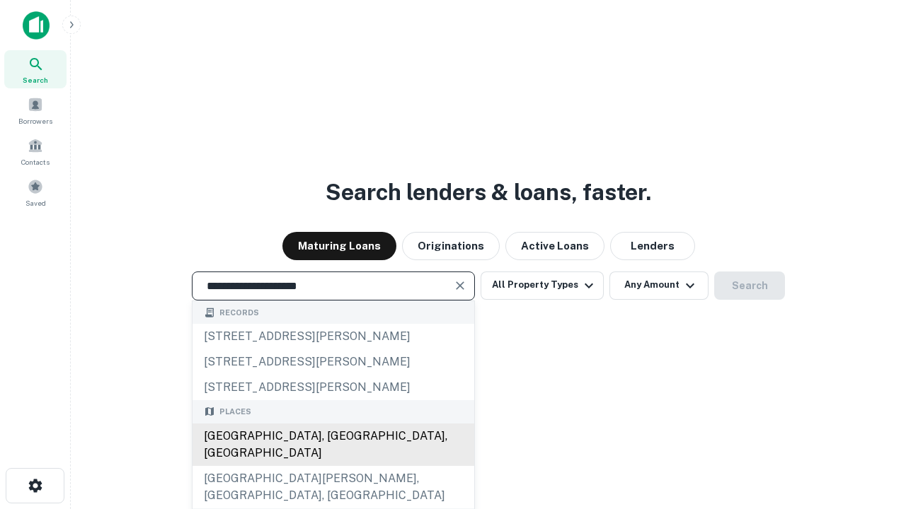
click at [333, 466] on div "[GEOGRAPHIC_DATA], [GEOGRAPHIC_DATA], [GEOGRAPHIC_DATA]" at bounding box center [333, 445] width 282 height 42
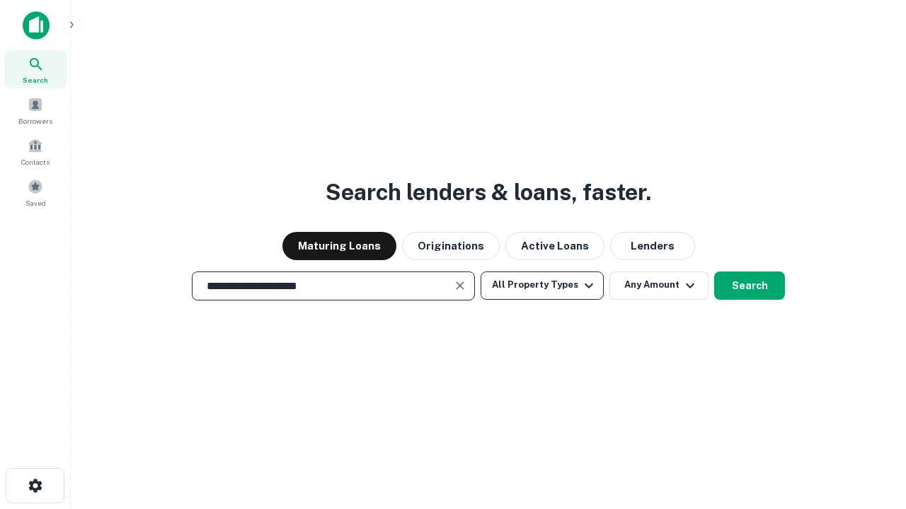
type input "**********"
click at [542, 285] on button "All Property Types" at bounding box center [541, 286] width 123 height 28
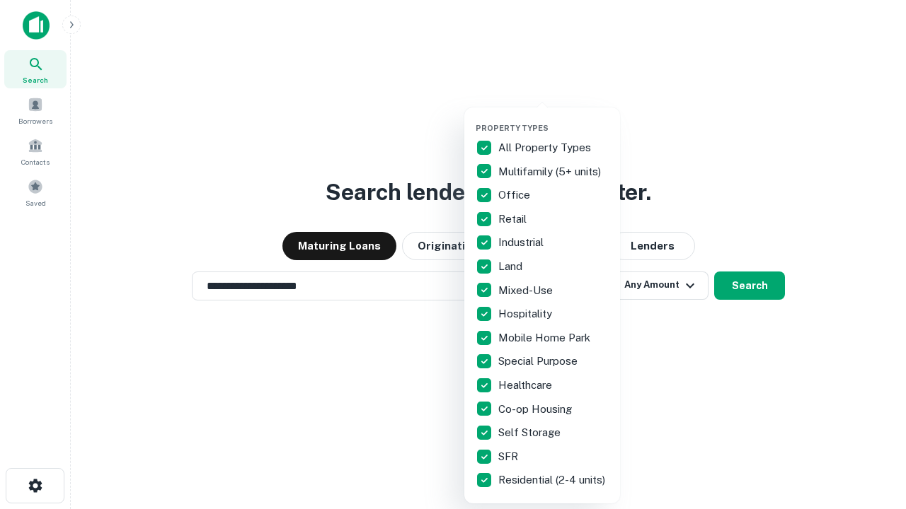
click at [553, 119] on button "button" at bounding box center [554, 119] width 156 height 1
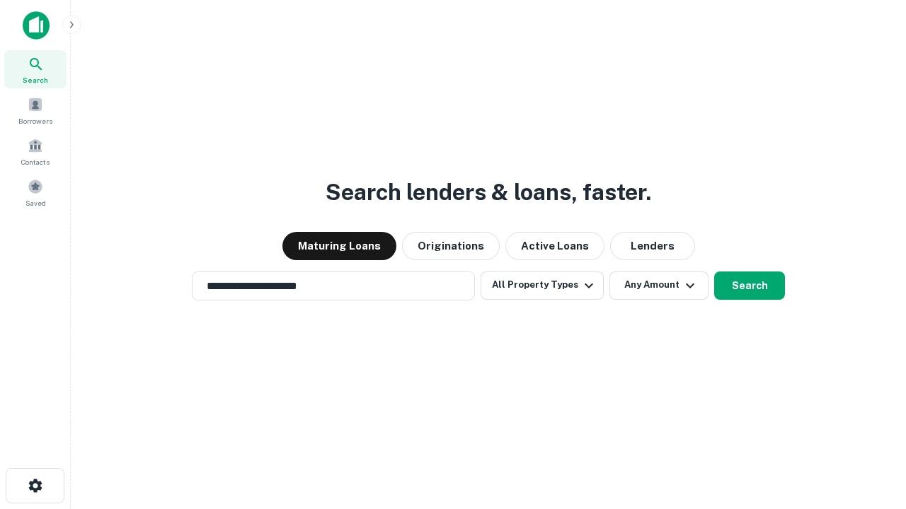
scroll to position [22, 0]
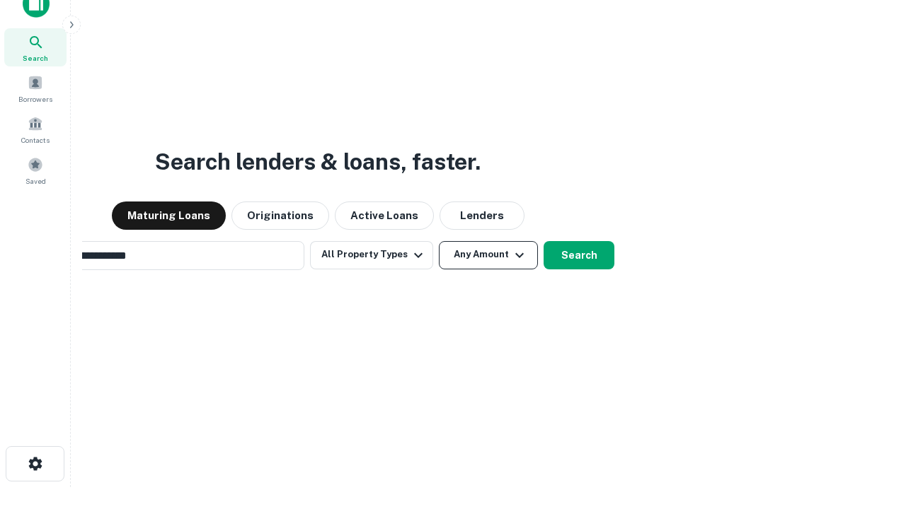
click at [439, 241] on button "Any Amount" at bounding box center [488, 255] width 99 height 28
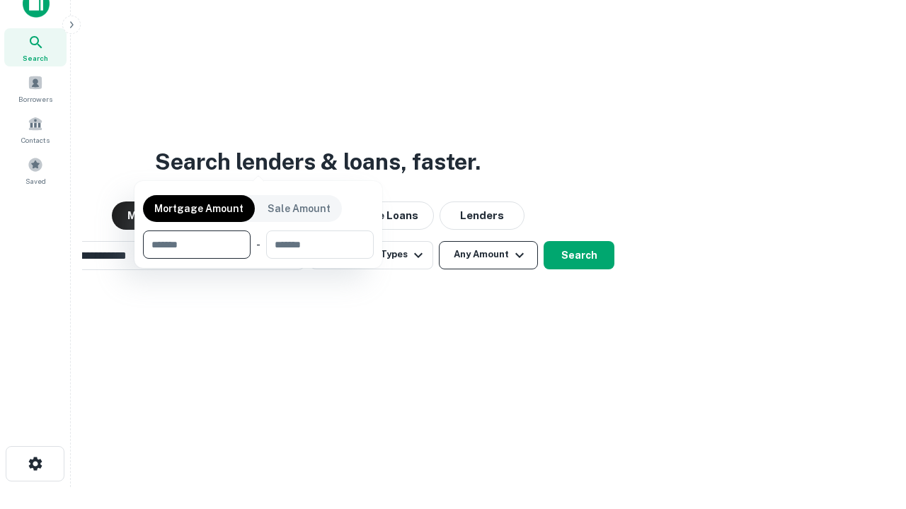
scroll to position [23, 0]
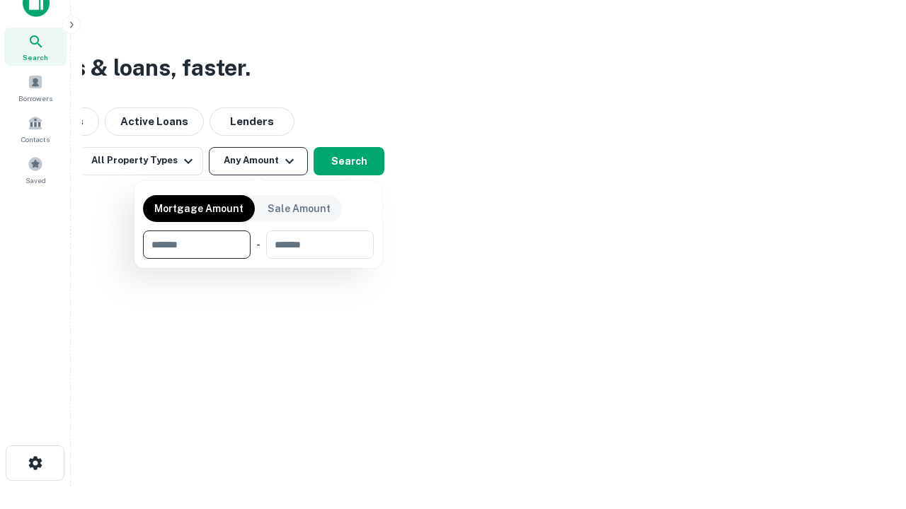
type input "*******"
click at [258, 259] on button "button" at bounding box center [258, 259] width 231 height 1
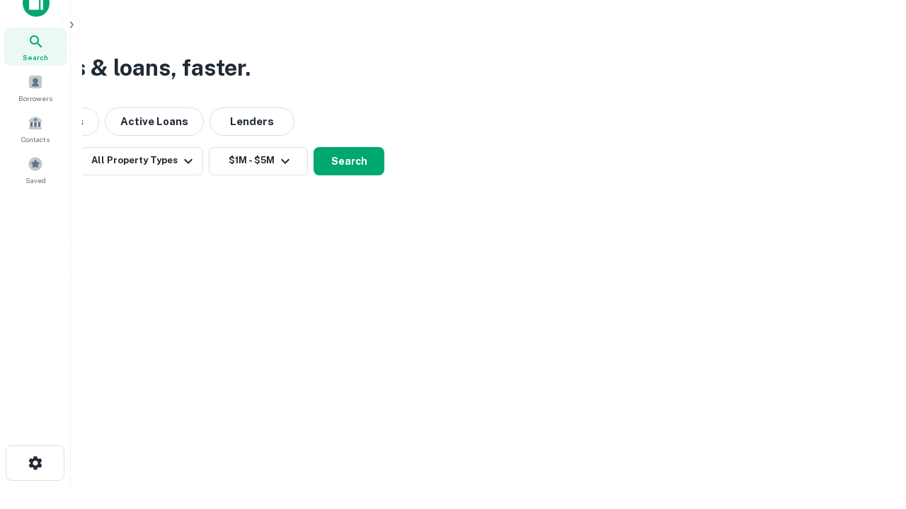
scroll to position [8, 261]
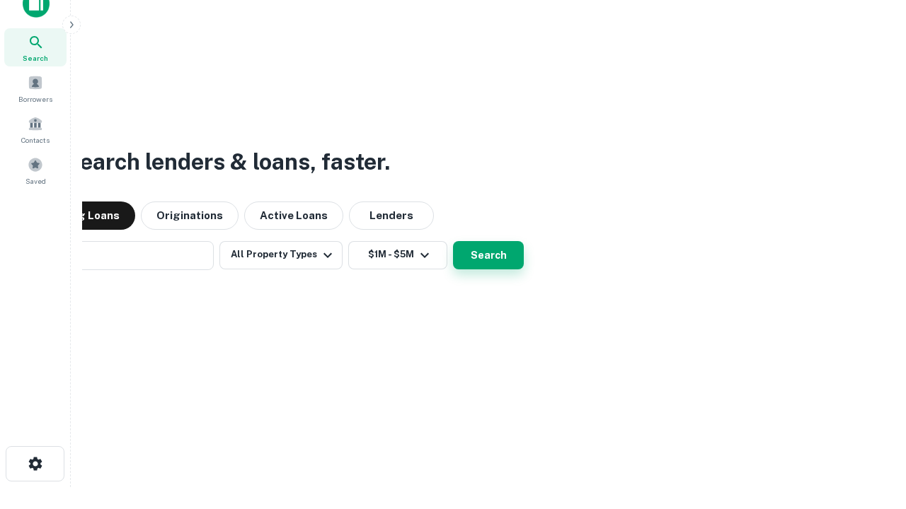
click at [453, 241] on button "Search" at bounding box center [488, 255] width 71 height 28
